Goal: Find specific page/section: Find specific page/section

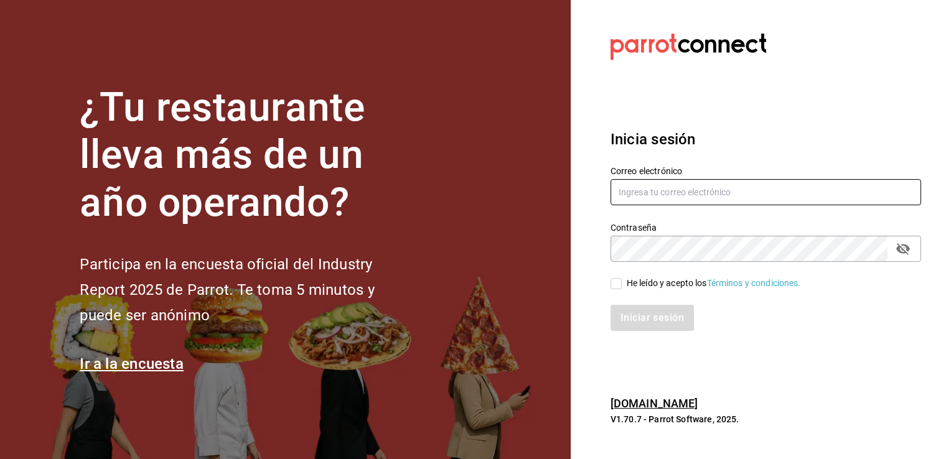
type input "[PERSON_NAME][EMAIL_ADDRESS][PERSON_NAME][DOMAIN_NAME]"
click at [611, 280] on input "He leído y acepto los Términos y condiciones." at bounding box center [616, 283] width 11 height 11
checkbox input "true"
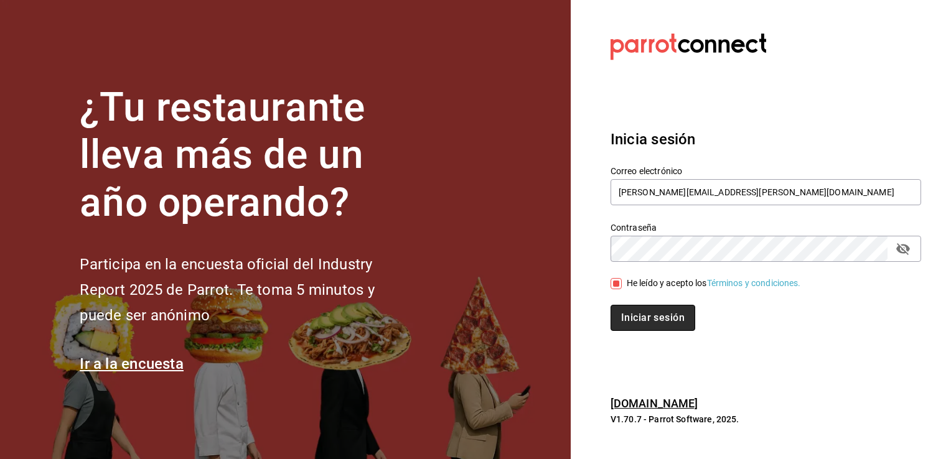
click at [636, 325] on button "Iniciar sesión" at bounding box center [653, 318] width 85 height 26
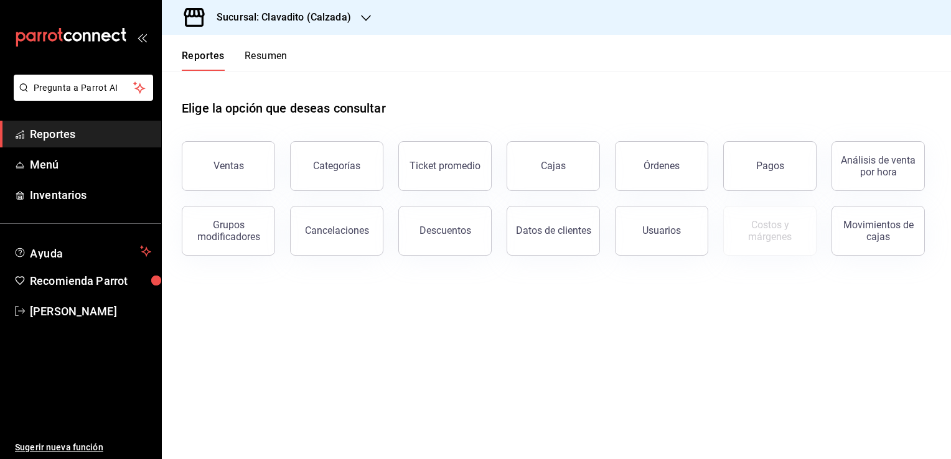
click at [368, 14] on icon "button" at bounding box center [366, 18] width 10 height 10
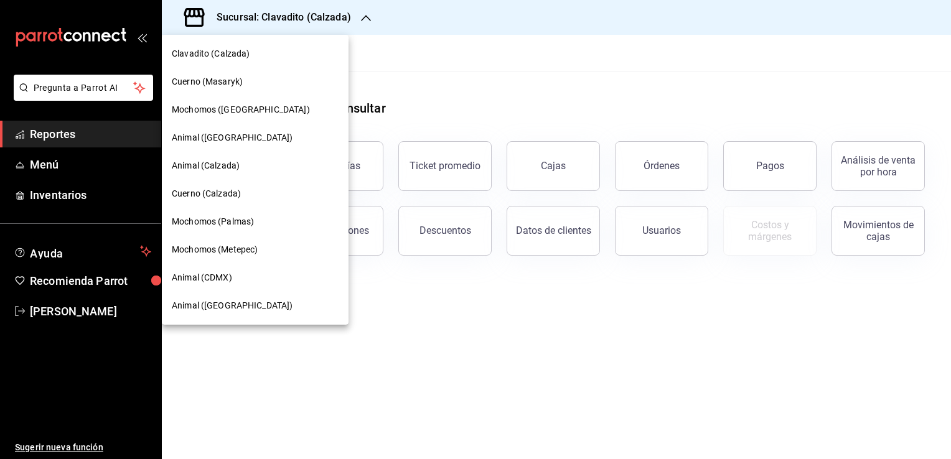
click at [247, 114] on span "Mochomos (Puebla)" at bounding box center [241, 109] width 138 height 13
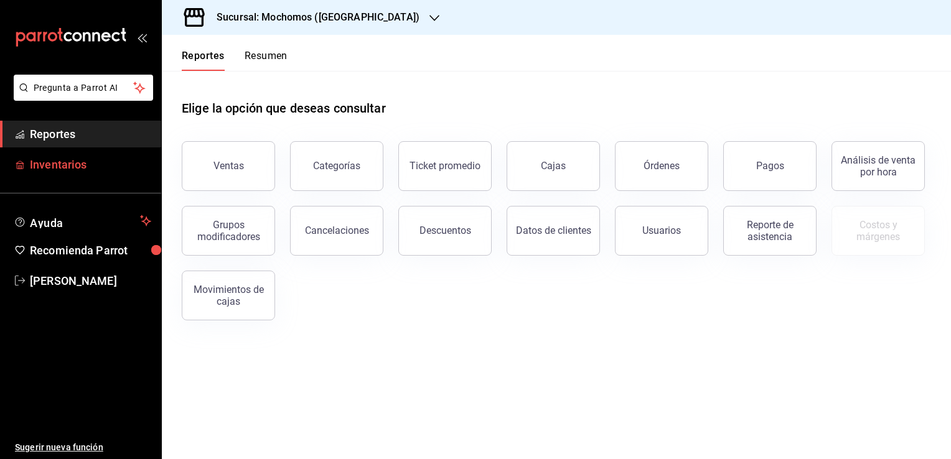
click at [75, 162] on span "Inventarios" at bounding box center [90, 164] width 121 height 17
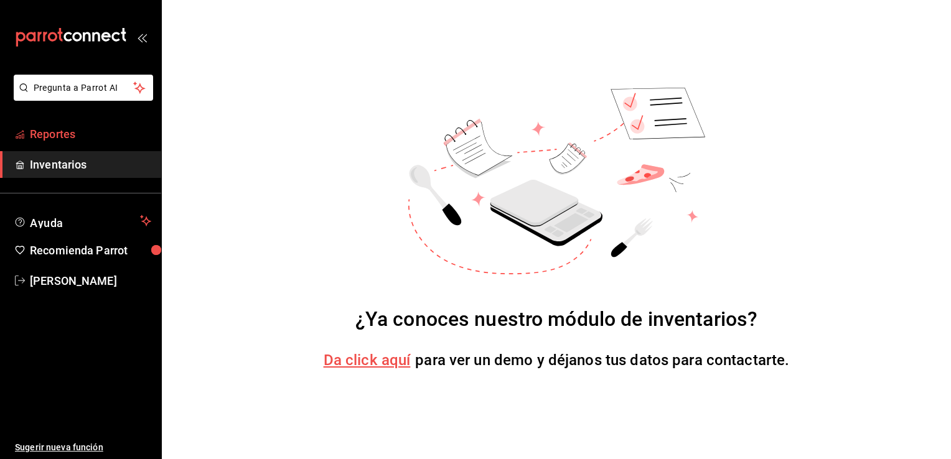
click at [72, 143] on link "Reportes" at bounding box center [80, 134] width 161 height 27
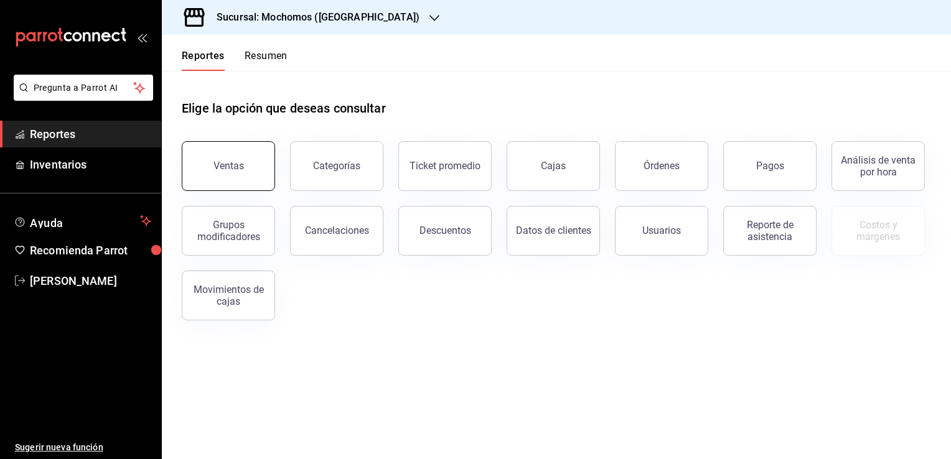
click at [259, 177] on button "Ventas" at bounding box center [228, 166] width 93 height 50
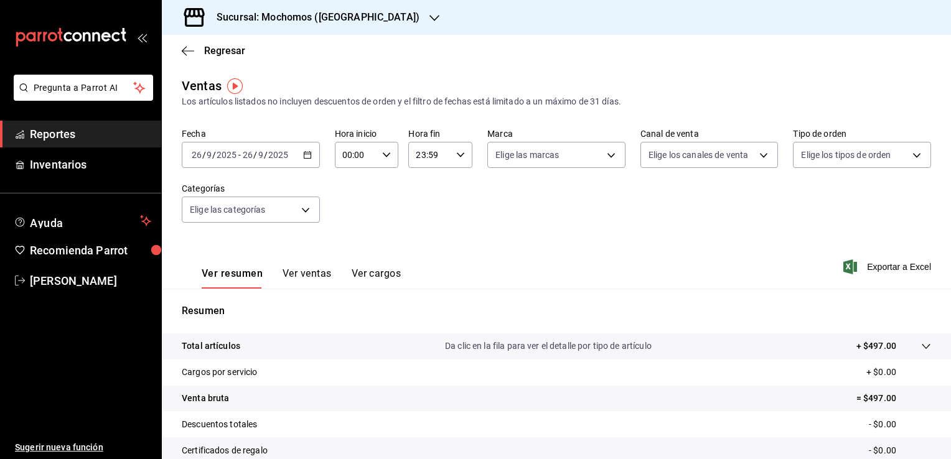
click at [429, 21] on icon "button" at bounding box center [434, 18] width 10 height 10
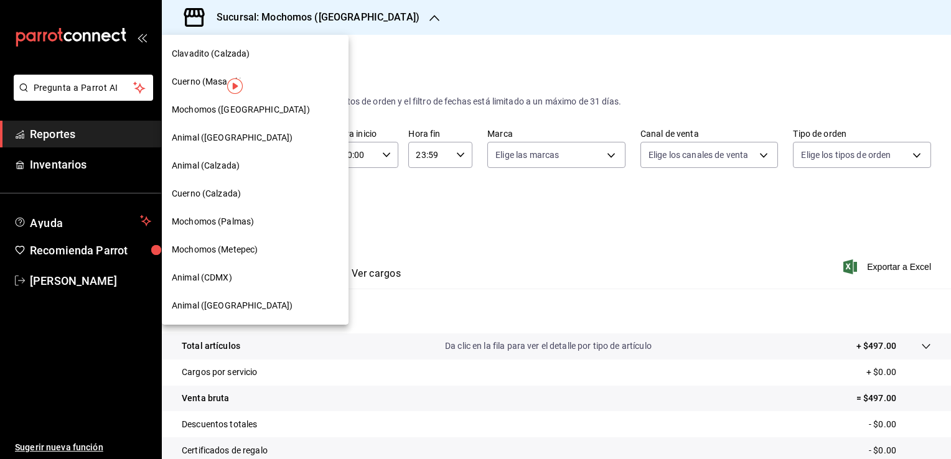
click at [202, 185] on div "Cuerno (Calzada)" at bounding box center [255, 194] width 187 height 28
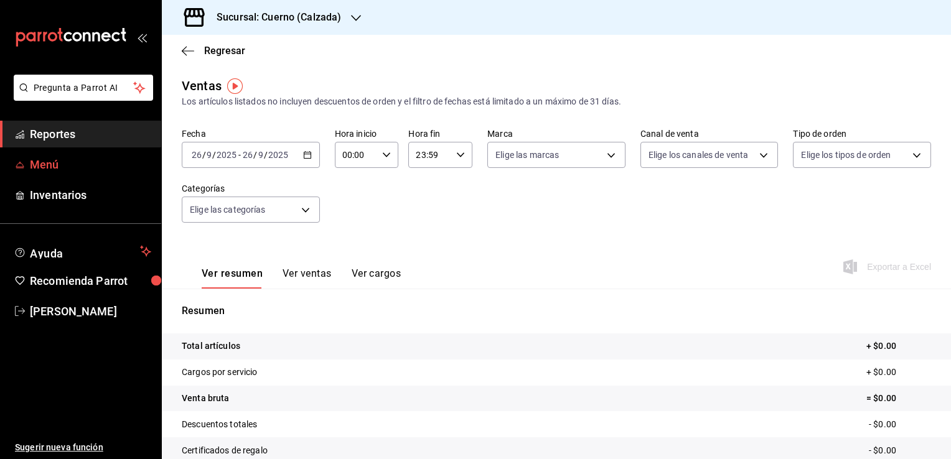
click at [73, 168] on span "Menú" at bounding box center [90, 164] width 121 height 17
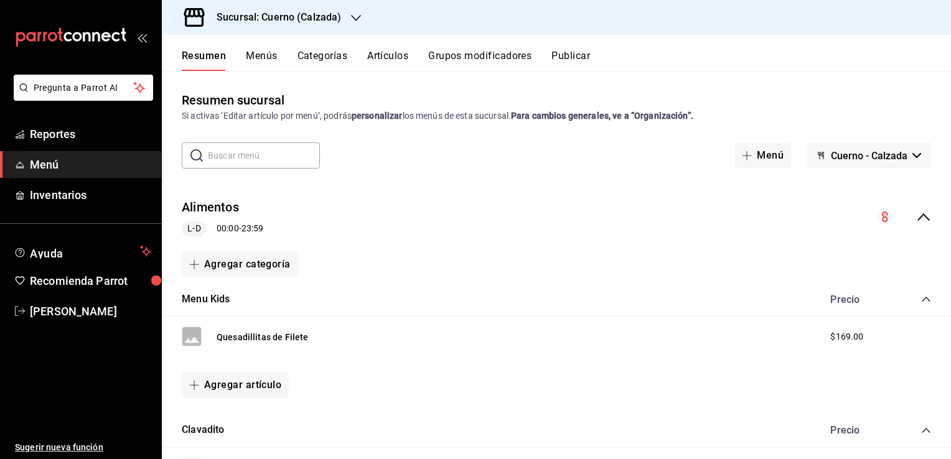
click at [352, 17] on icon "button" at bounding box center [356, 18] width 10 height 6
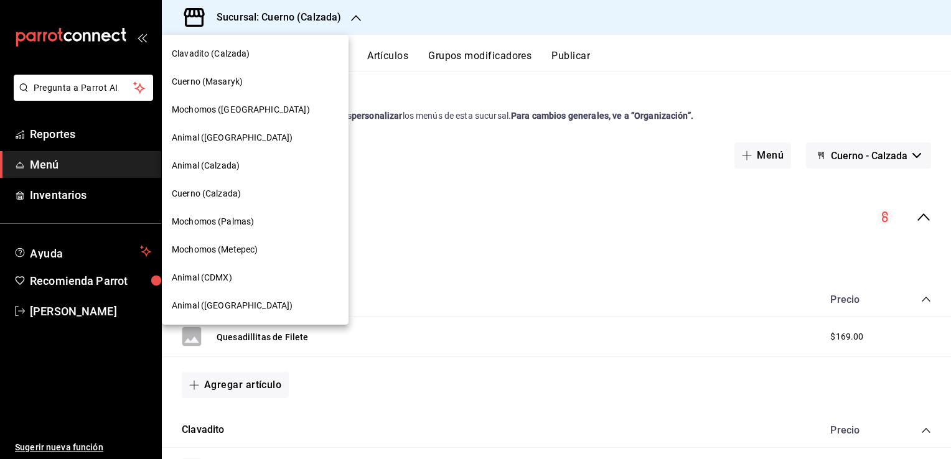
click at [222, 66] on div "Clavadito (Calzada)" at bounding box center [255, 54] width 187 height 28
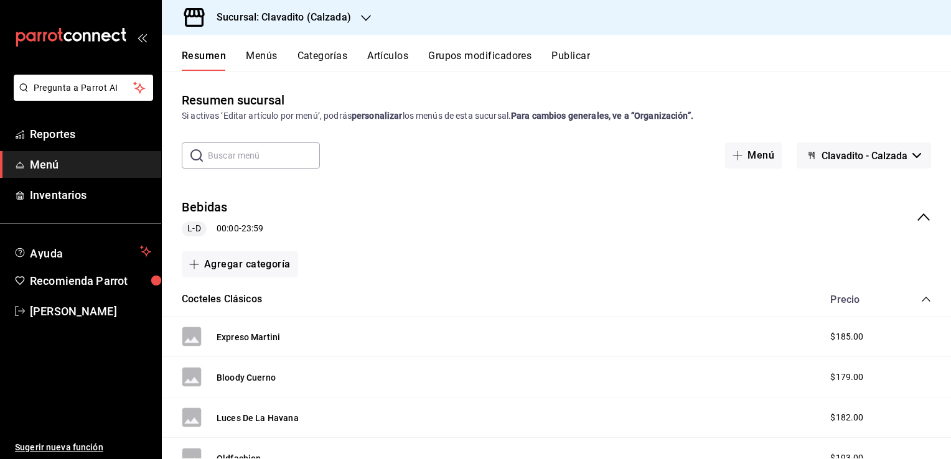
click at [361, 16] on icon "button" at bounding box center [366, 18] width 10 height 10
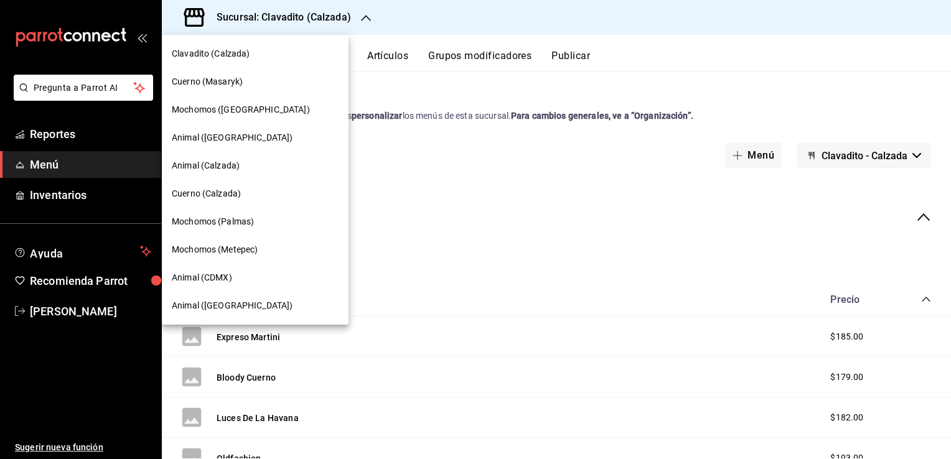
click at [236, 89] on div "Cuerno (Masaryk)" at bounding box center [255, 82] width 187 height 28
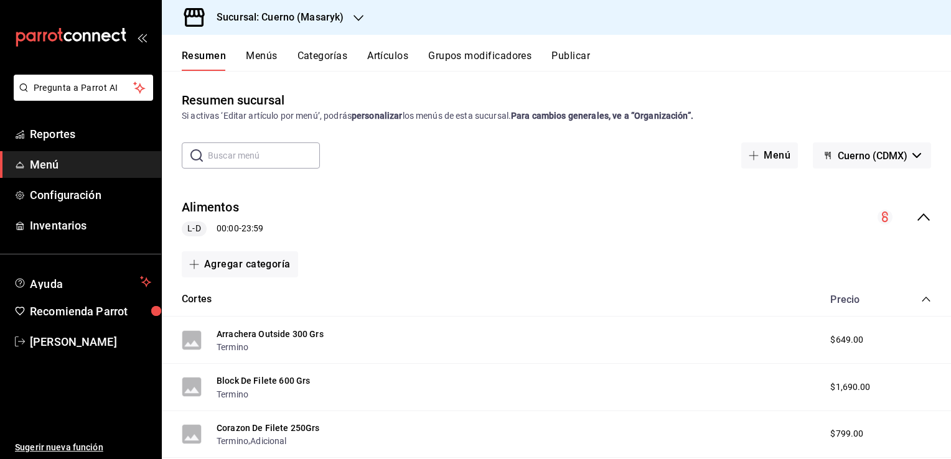
click at [351, 19] on div "Sucursal: Cuerno (Masaryk)" at bounding box center [270, 17] width 197 height 35
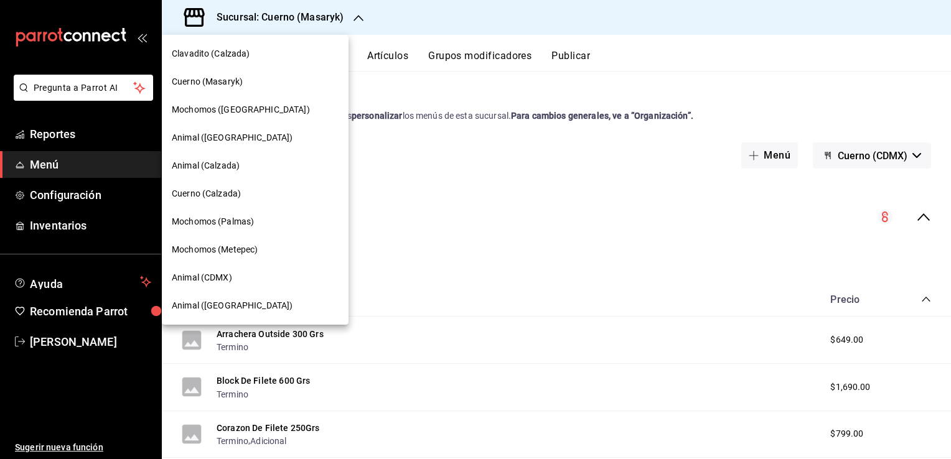
click at [248, 109] on span "Mochomos (Puebla)" at bounding box center [241, 109] width 138 height 13
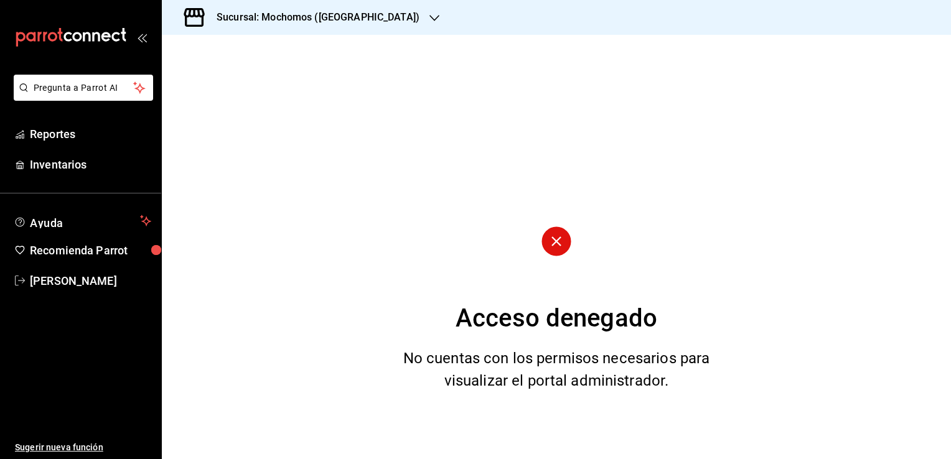
click at [358, 126] on div "Acceso denegado No cuentas con los permisos necesarios para visualizar el porta…" at bounding box center [556, 247] width 789 height 424
